Goal: Task Accomplishment & Management: Use online tool/utility

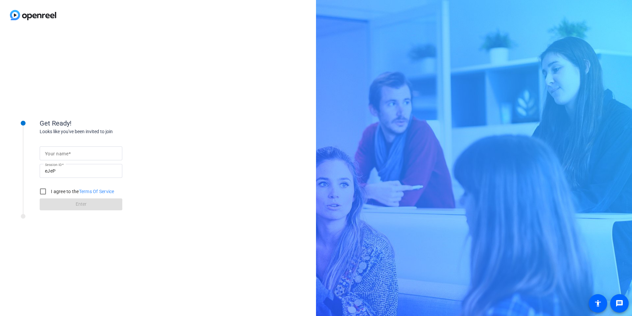
click at [85, 158] on div at bounding box center [81, 153] width 72 height 14
click at [81, 155] on input "Your name" at bounding box center [81, 153] width 72 height 8
type input "[PERSON_NAME]"
click at [54, 192] on label "I agree to the Terms Of Service" at bounding box center [82, 191] width 65 height 7
click at [50, 192] on input "I agree to the Terms Of Service" at bounding box center [42, 191] width 13 height 13
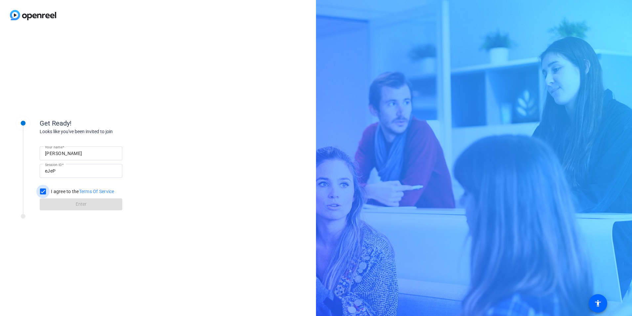
checkbox input "true"
click at [73, 201] on span at bounding box center [81, 204] width 83 height 16
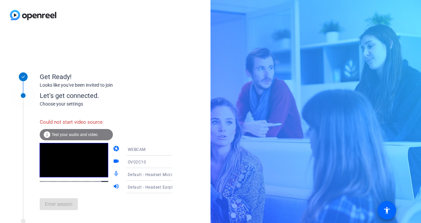
click at [64, 204] on div "Enter session" at bounding box center [113, 204] width 146 height 22
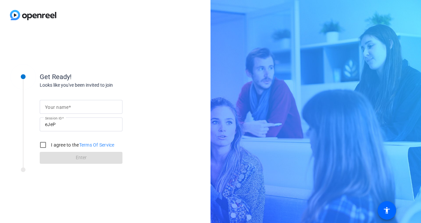
click at [54, 105] on mat-label "Your name" at bounding box center [56, 107] width 23 height 5
click at [54, 105] on input "Your name" at bounding box center [81, 107] width 72 height 8
type input "[PERSON_NAME]"
click at [41, 147] on input "I agree to the Terms Of Service" at bounding box center [42, 144] width 13 height 13
checkbox input "true"
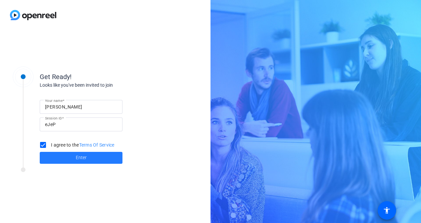
click at [65, 154] on span at bounding box center [81, 158] width 83 height 16
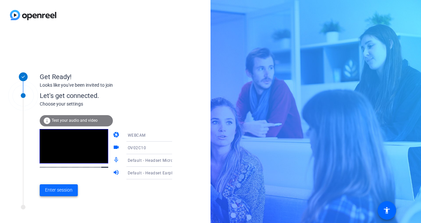
click at [54, 192] on span "Enter session" at bounding box center [58, 190] width 27 height 7
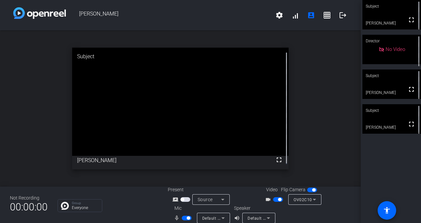
click at [182, 218] on span "button" at bounding box center [187, 218] width 10 height 5
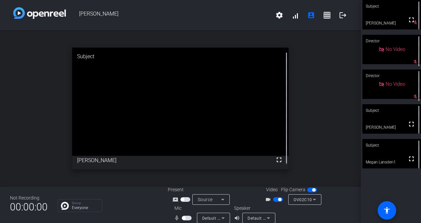
click at [187, 219] on span "button" at bounding box center [187, 218] width 10 height 5
click at [339, 15] on mat-icon "logout" at bounding box center [343, 15] width 8 height 8
